Goal: Find contact information: Find contact information

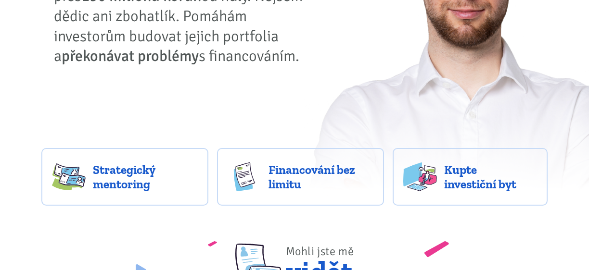
scroll to position [240, 0]
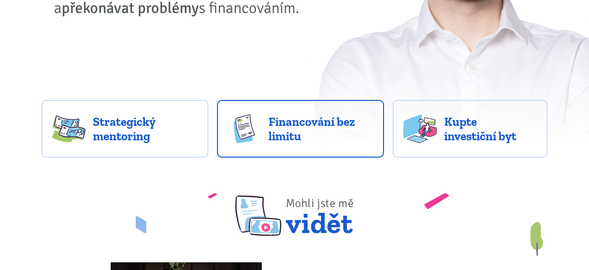
click at [286, 128] on span "Financování bez limitu" at bounding box center [320, 128] width 105 height 29
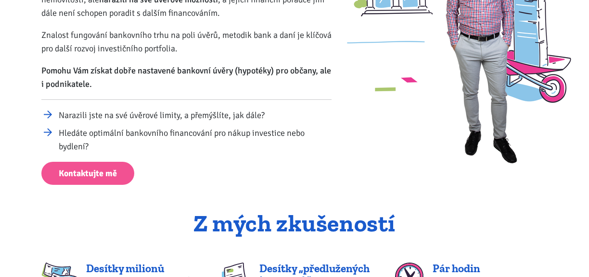
scroll to position [193, 0]
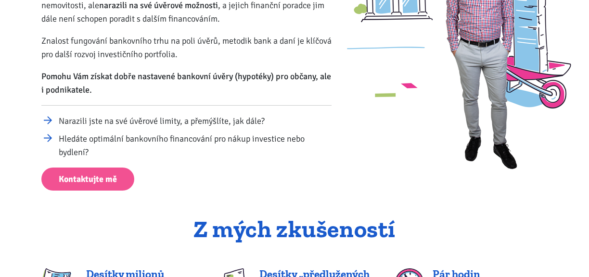
click at [16, 81] on div "Financování když ukázaná platí... Pomáhám s bankovním financováním investorům i…" at bounding box center [294, 28] width 589 height 325
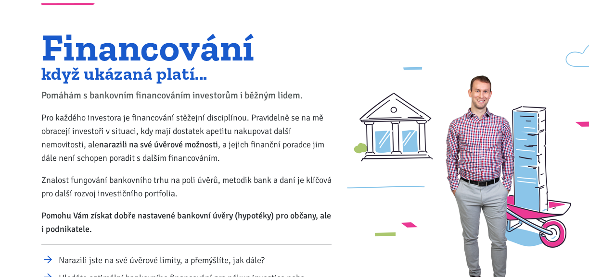
scroll to position [0, 0]
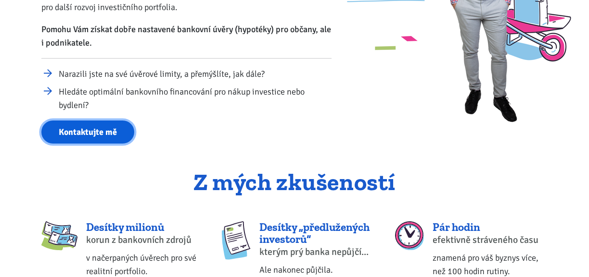
click at [77, 134] on link "Kontaktujte mě" at bounding box center [87, 133] width 93 height 24
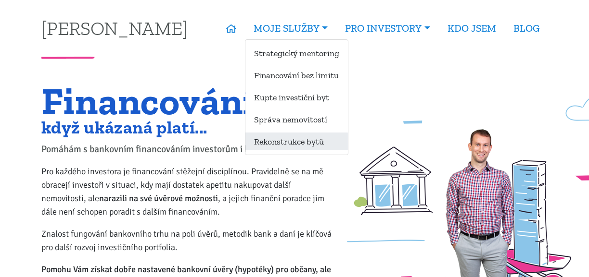
click at [294, 138] on link "Rekonstrukce bytů" at bounding box center [296, 142] width 102 height 18
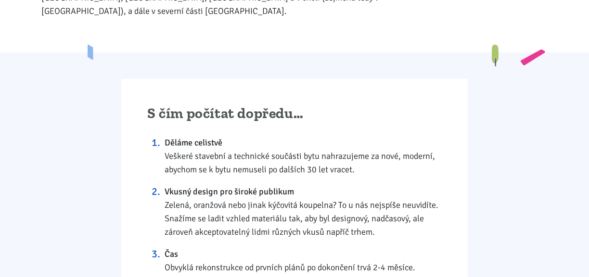
scroll to position [769, 0]
